Goal: Task Accomplishment & Management: Manage account settings

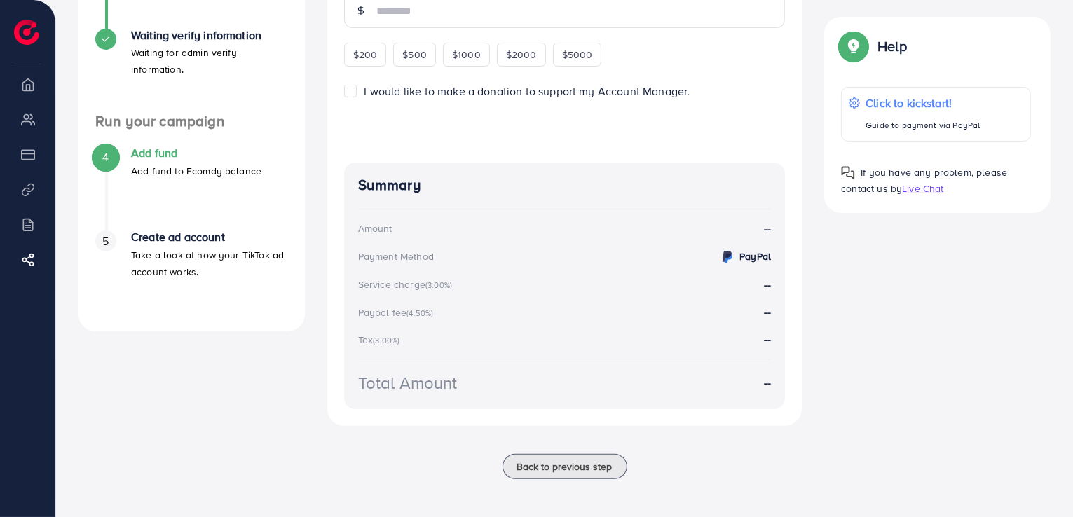
scroll to position [338, 0]
click at [549, 467] on span "Back to previous step" at bounding box center [564, 465] width 95 height 14
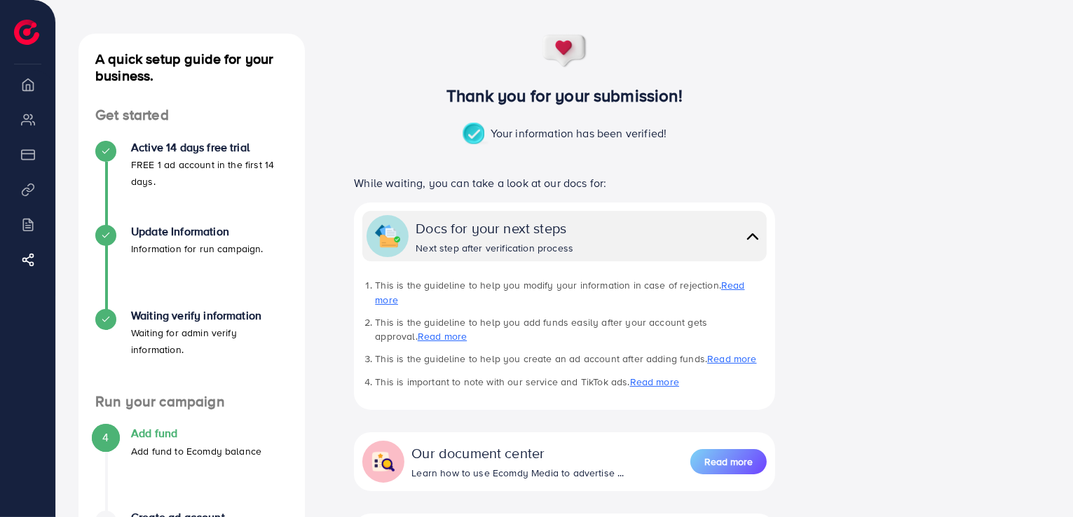
scroll to position [205, 0]
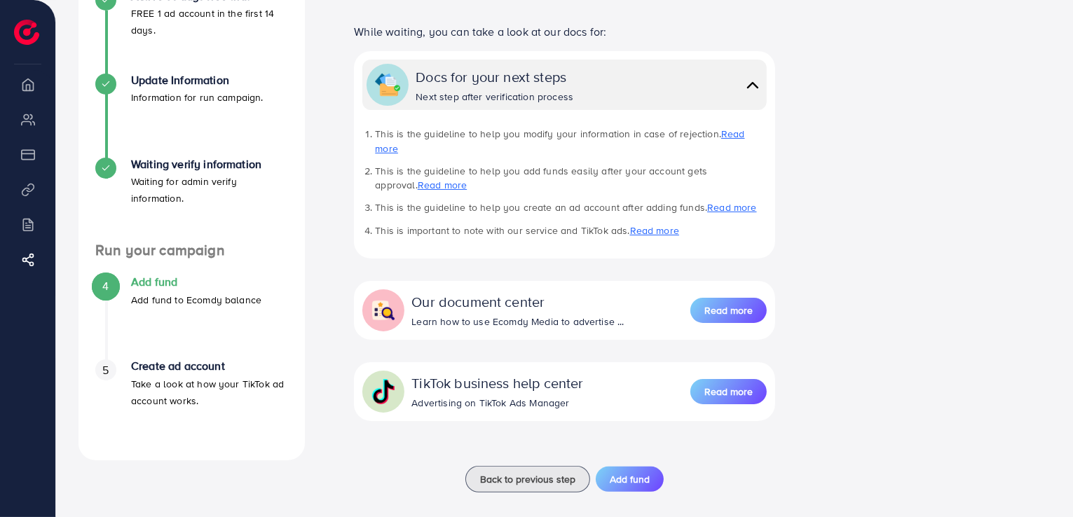
click at [99, 291] on div "4" at bounding box center [105, 285] width 21 height 21
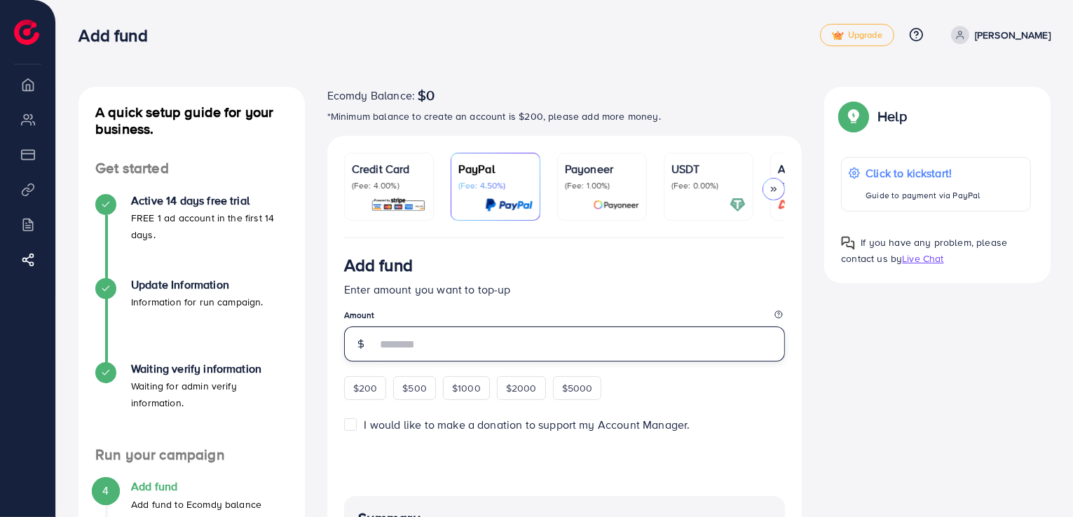
click at [467, 353] on input "number" at bounding box center [580, 343] width 409 height 35
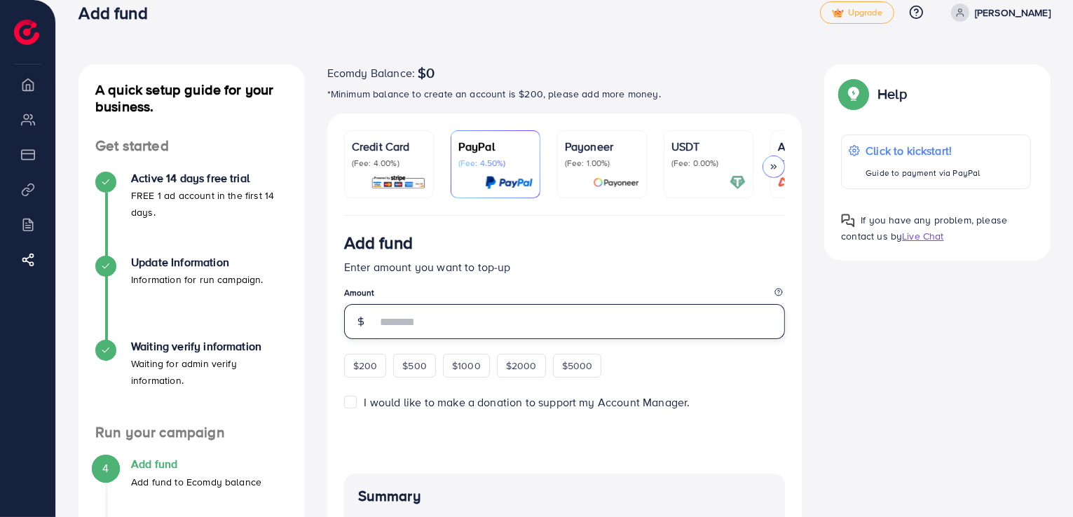
scroll to position [20, 0]
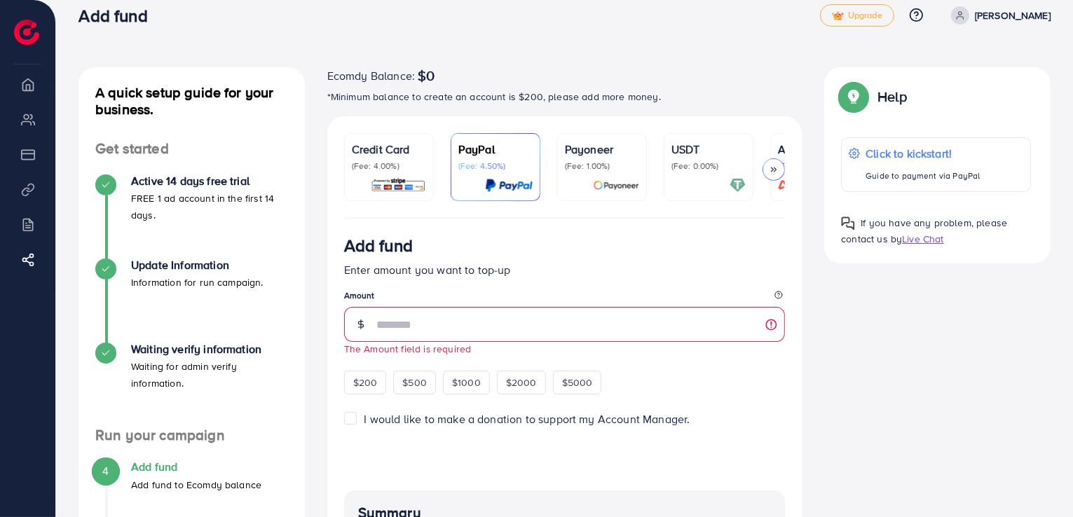
click at [776, 170] on icon at bounding box center [774, 170] width 10 height 10
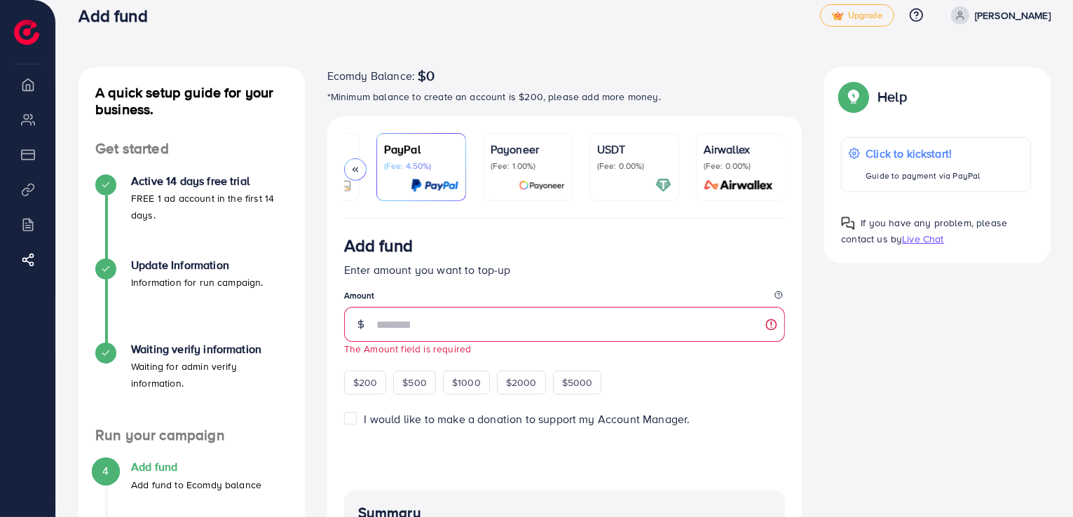
click at [352, 166] on icon at bounding box center [355, 170] width 10 height 10
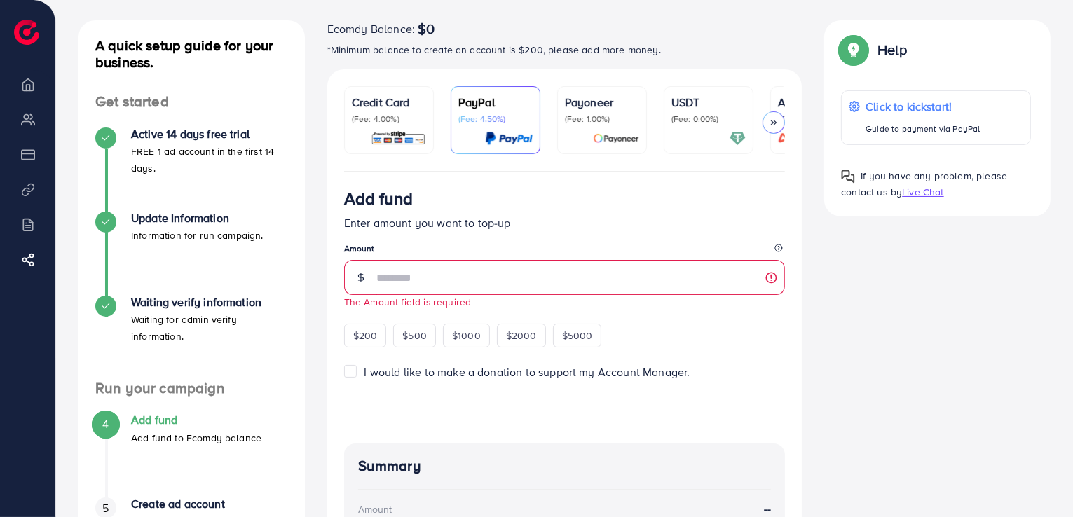
scroll to position [67, 0]
click at [712, 138] on div at bounding box center [708, 138] width 74 height 16
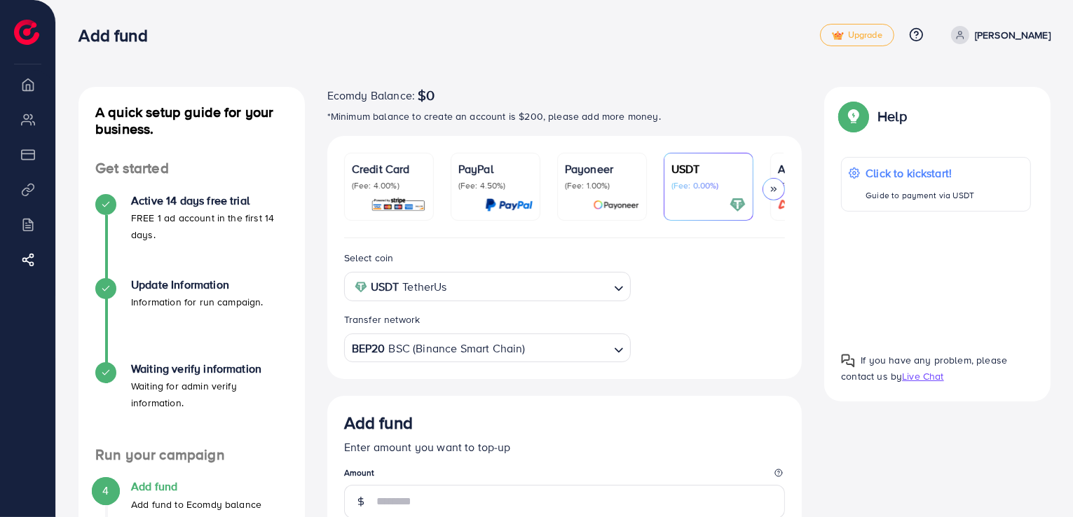
click at [385, 172] on p "Credit Card" at bounding box center [389, 168] width 74 height 17
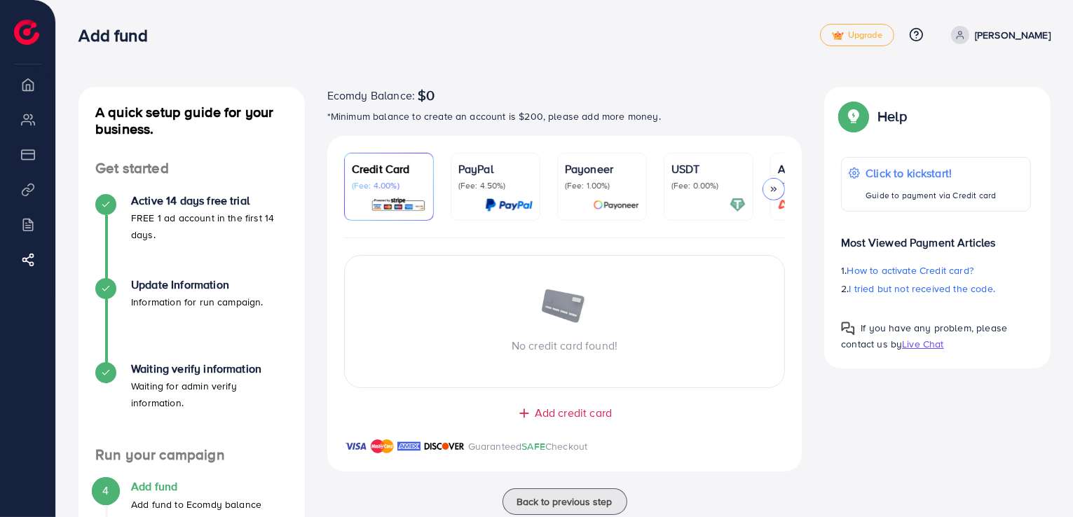
scroll to position [171, 0]
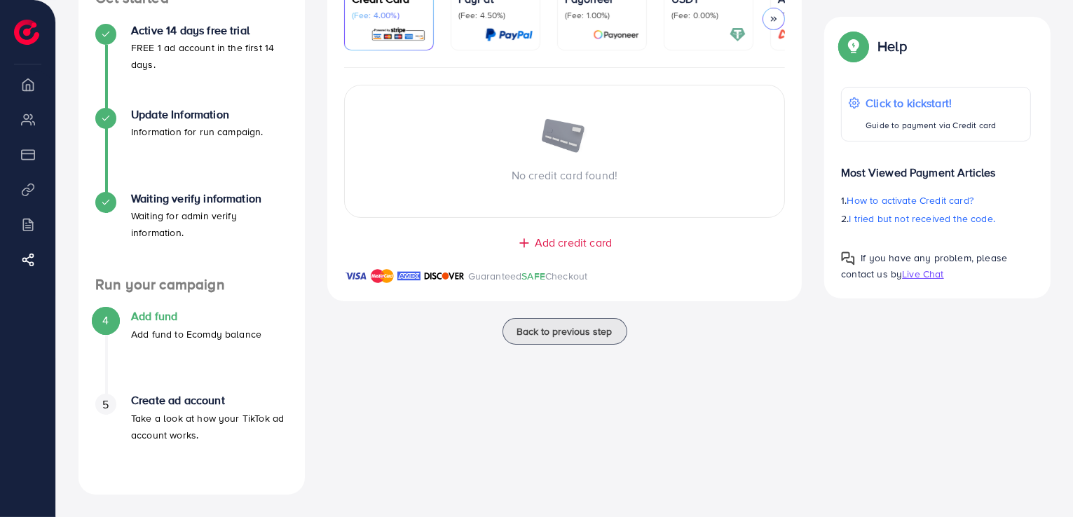
click at [28, 90] on li "Overview" at bounding box center [27, 84] width 55 height 28
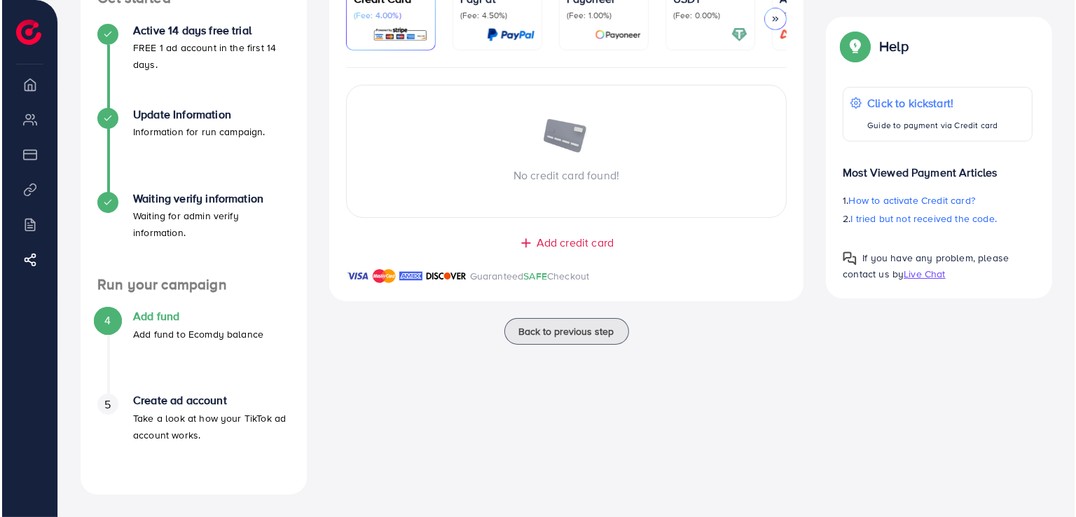
scroll to position [0, 0]
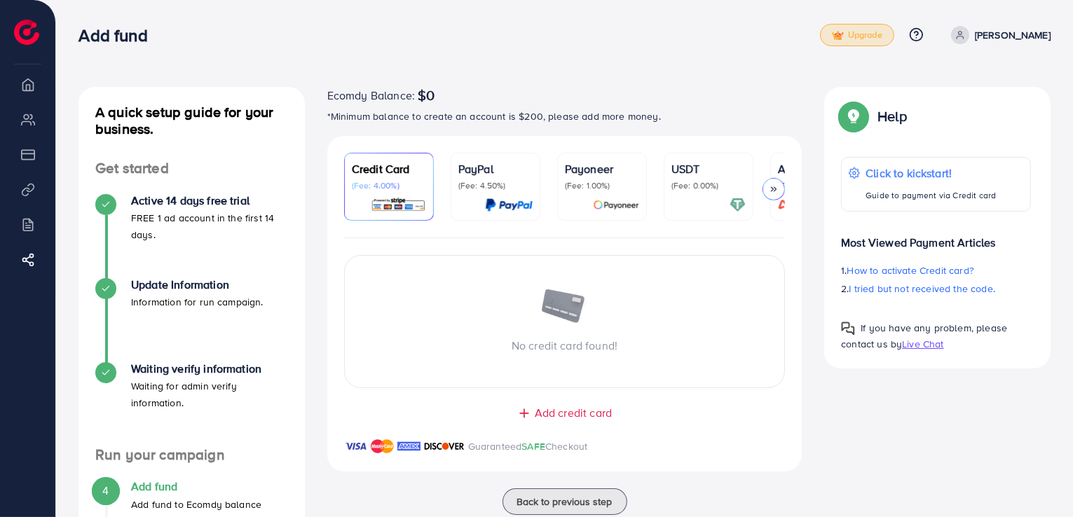
click at [860, 24] on link "Upgrade" at bounding box center [857, 35] width 74 height 22
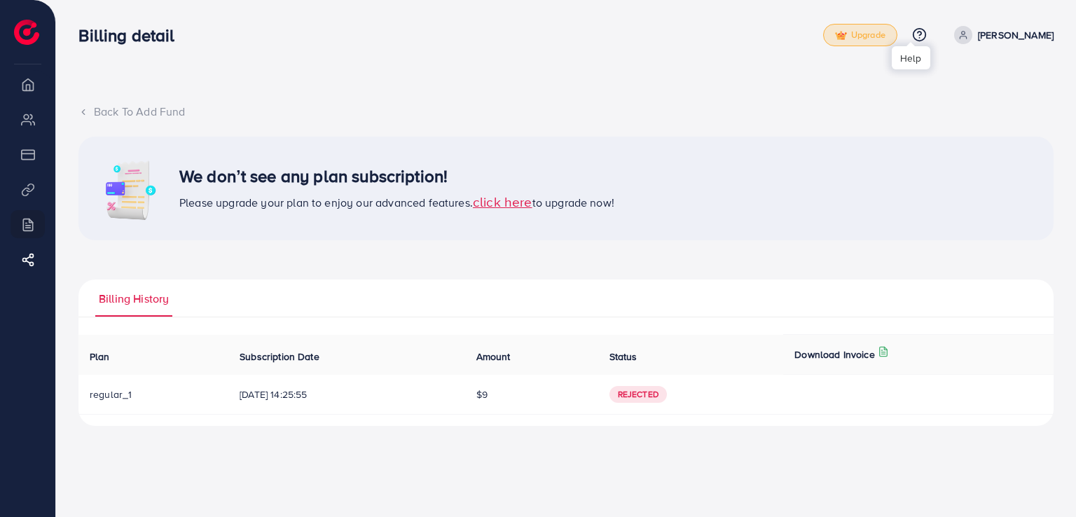
click at [914, 31] on circle at bounding box center [920, 35] width 13 height 13
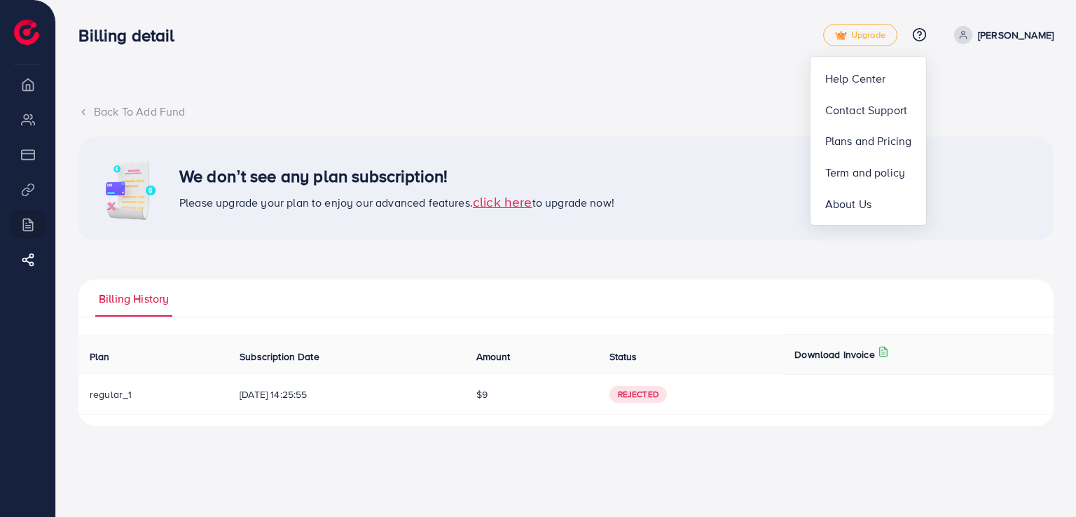
click at [579, 99] on div "Back To Add Fund We don’t see any plan subscription! Please upgrade your plan t…" at bounding box center [566, 224] width 1020 height 448
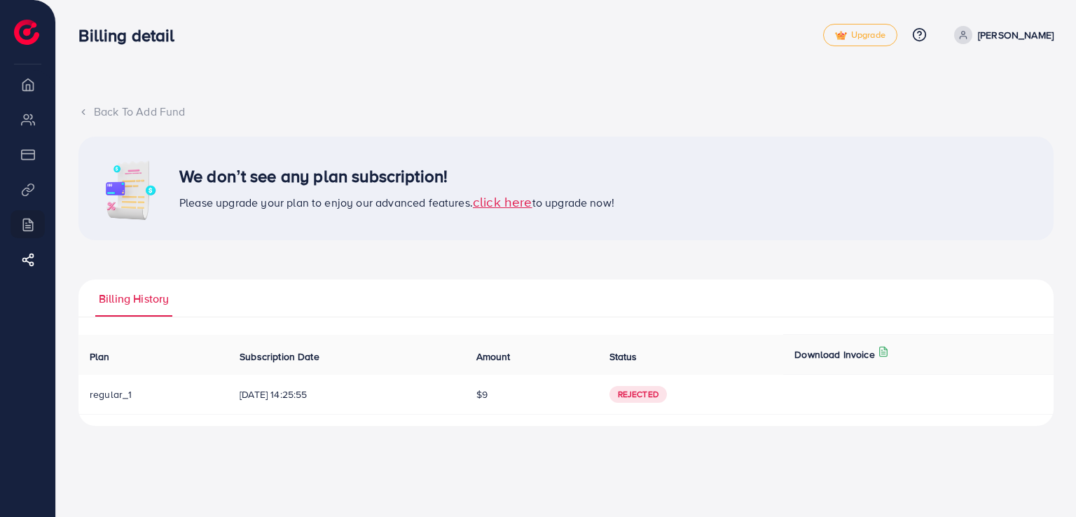
click at [965, 32] on link "[PERSON_NAME]" at bounding box center [1001, 35] width 105 height 18
click at [20, 27] on img at bounding box center [26, 32] width 25 height 25
